Goal: Check status: Check status

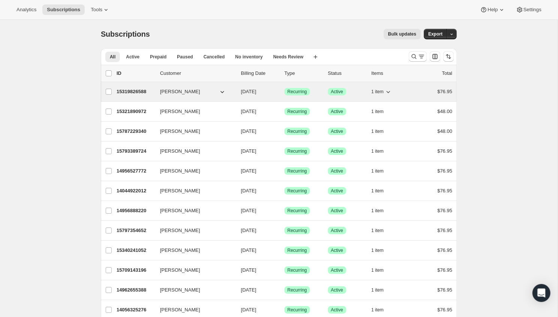
click at [134, 91] on p "15319826588" at bounding box center [134, 91] width 37 height 7
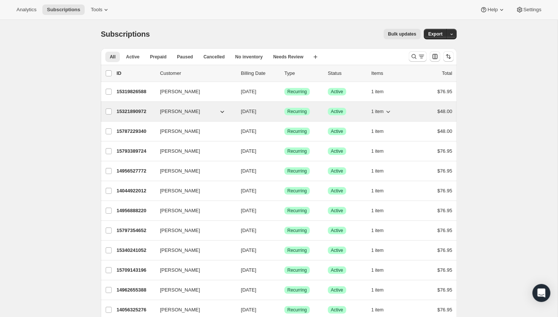
click at [128, 112] on p "15321890972" at bounding box center [134, 111] width 37 height 7
